Goal: Task Accomplishment & Management: Use online tool/utility

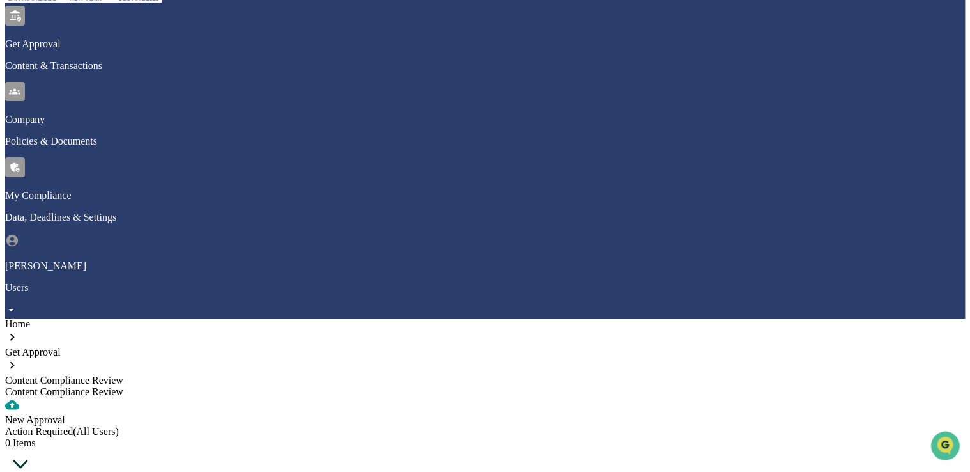
click at [137, 346] on div "Get Approval" at bounding box center [485, 352] width 960 height 12
click at [69, 318] on div "Home" at bounding box center [485, 324] width 960 height 12
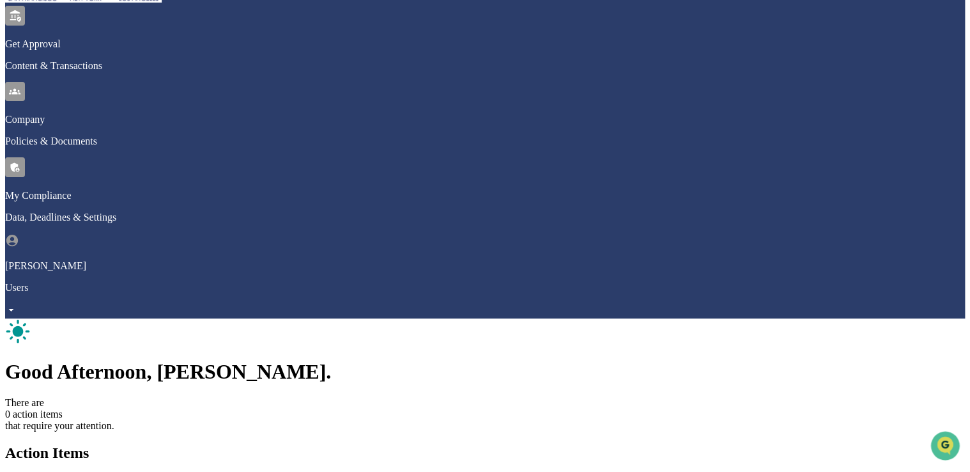
click at [159, 360] on h1 "Good Afternoon, [PERSON_NAME]." at bounding box center [485, 372] width 960 height 24
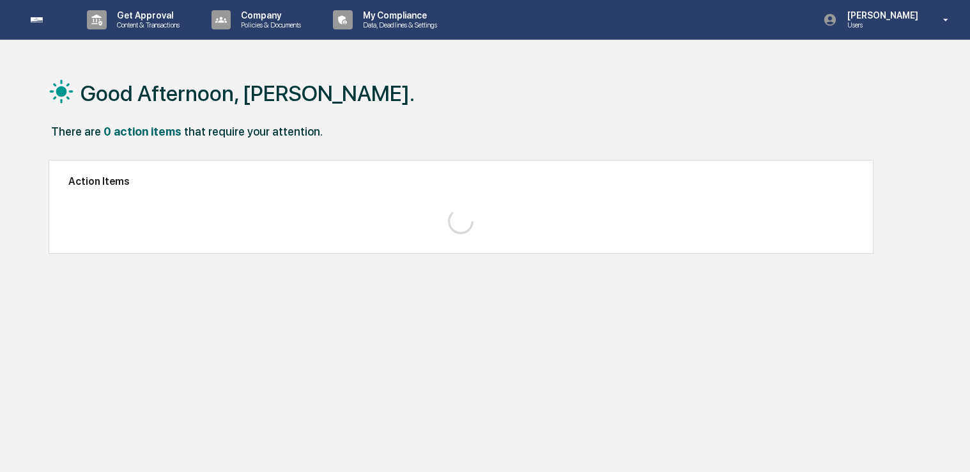
scroll to position [61, 0]
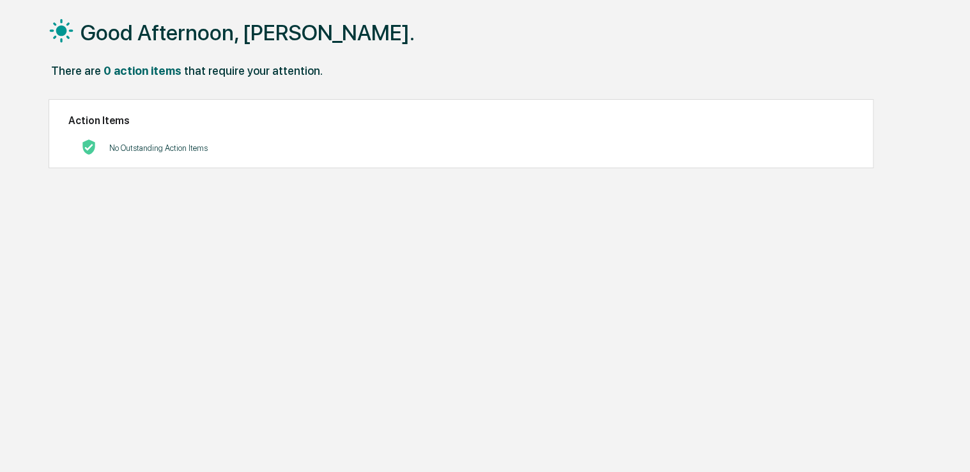
click at [95, 150] on img at bounding box center [88, 146] width 15 height 15
click at [93, 123] on h2 "Action Items" at bounding box center [461, 120] width 786 height 12
click at [202, 35] on h1 "Good Afternoon, [PERSON_NAME]." at bounding box center [248, 33] width 334 height 26
click at [270, 58] on div "Good Afternoon, [PERSON_NAME]." at bounding box center [485, 32] width 873 height 64
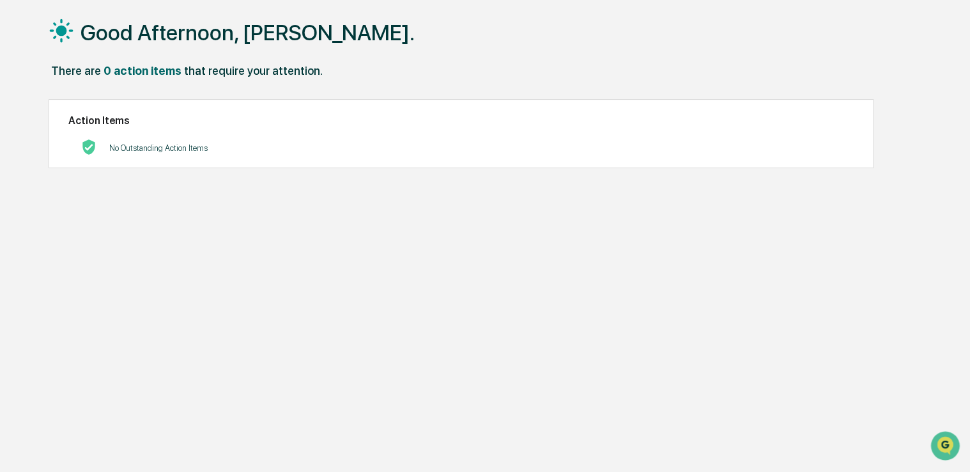
click at [255, 73] on div "that require your attention." at bounding box center [253, 70] width 139 height 13
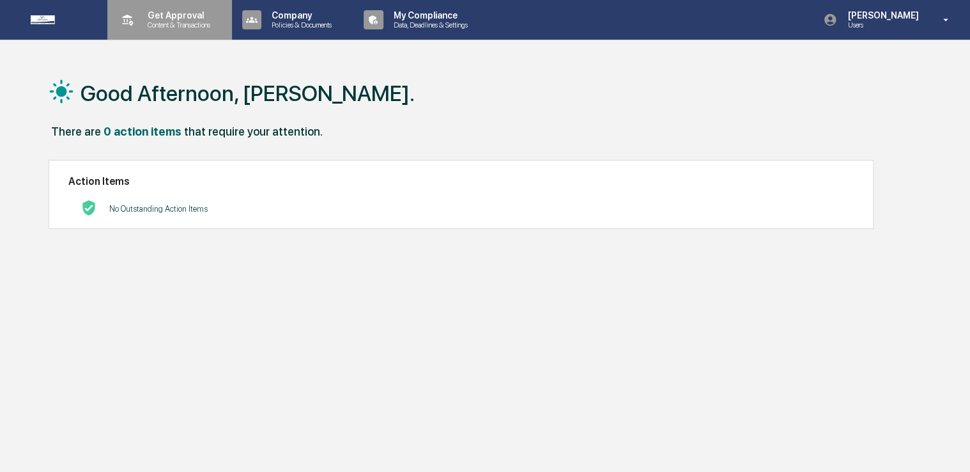
click at [164, 1] on div "Get Approval Content & Transactions" at bounding box center [169, 20] width 112 height 40
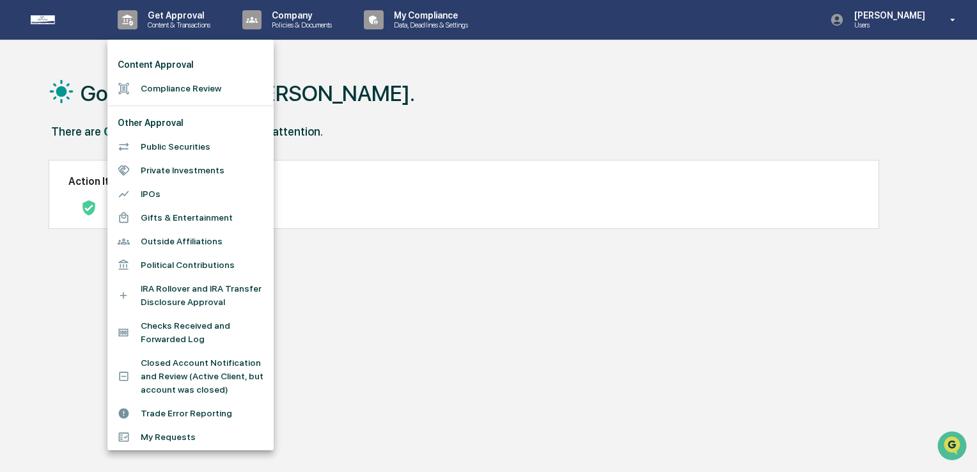
click at [173, 95] on li "Compliance Review" at bounding box center [190, 89] width 166 height 24
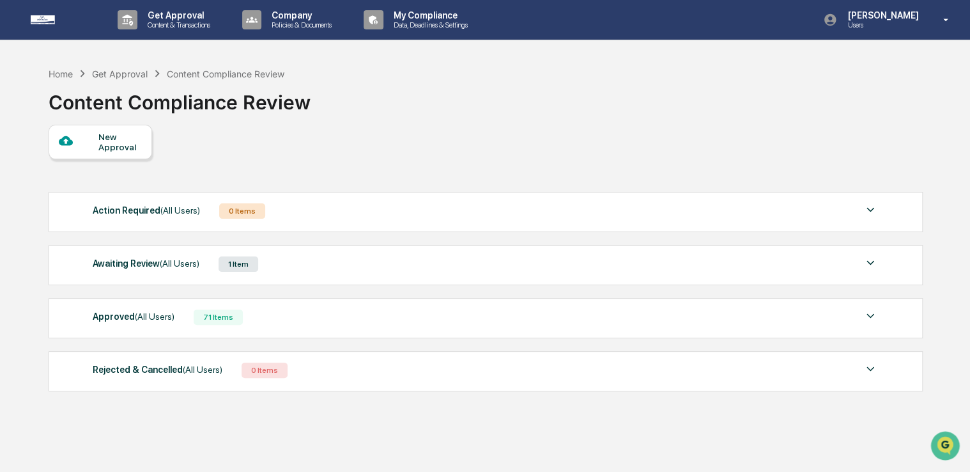
click at [138, 267] on div "Awaiting Review (All Users)" at bounding box center [146, 263] width 107 height 17
